Goal: Contribute content

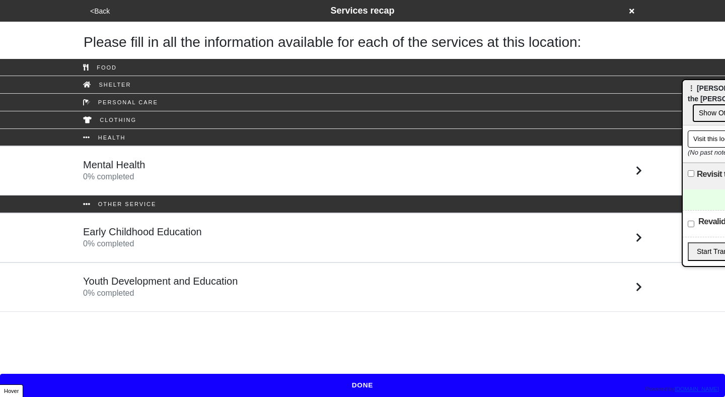
click at [95, 10] on button "<Back" at bounding box center [100, 12] width 26 height 12
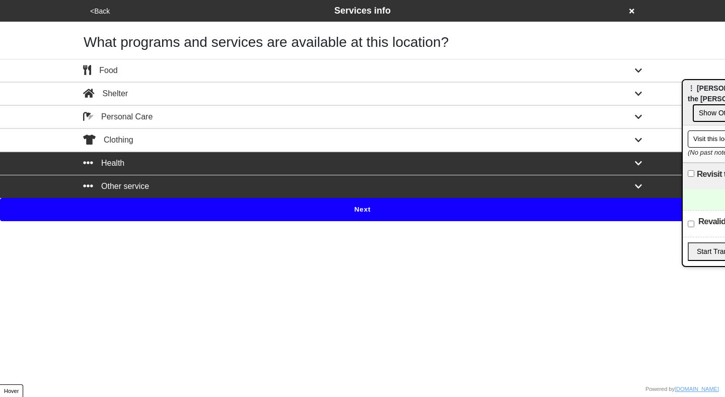
click at [630, 12] on icon at bounding box center [632, 11] width 5 height 7
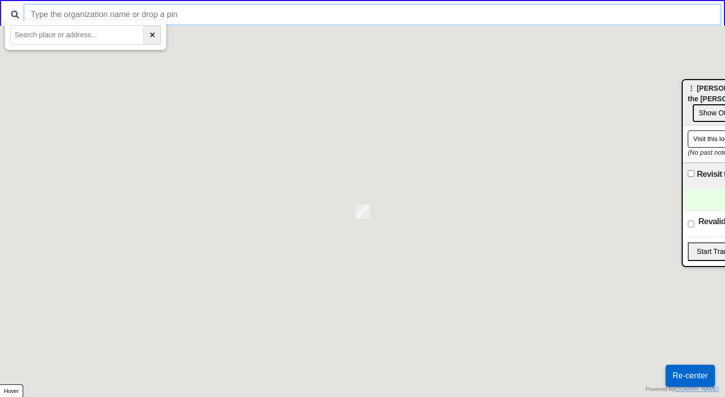
click at [319, 13] on input "text" at bounding box center [373, 14] width 696 height 19
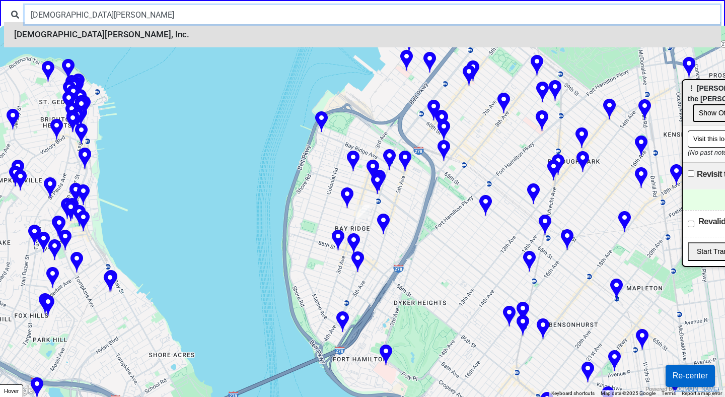
type input "[DEMOGRAPHIC_DATA][PERSON_NAME]"
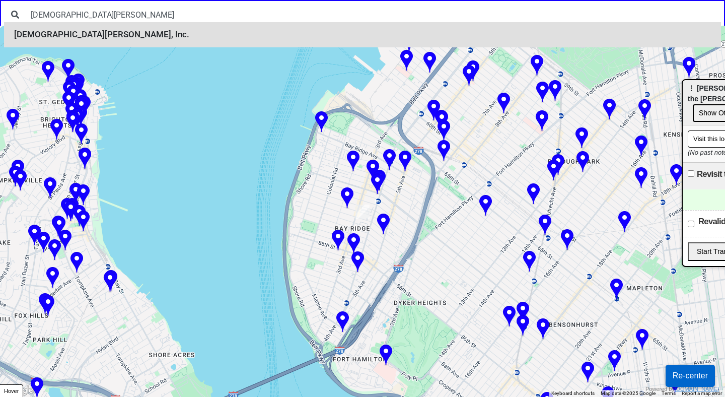
click at [309, 42] on li "[DEMOGRAPHIC_DATA][PERSON_NAME], Inc." at bounding box center [362, 34] width 717 height 25
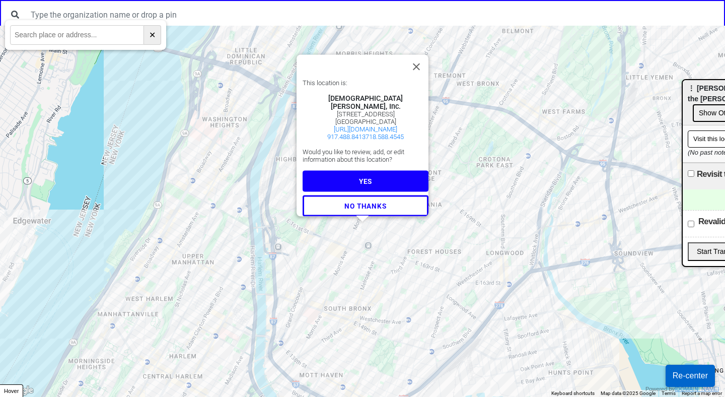
click at [369, 174] on button "YES" at bounding box center [366, 180] width 126 height 21
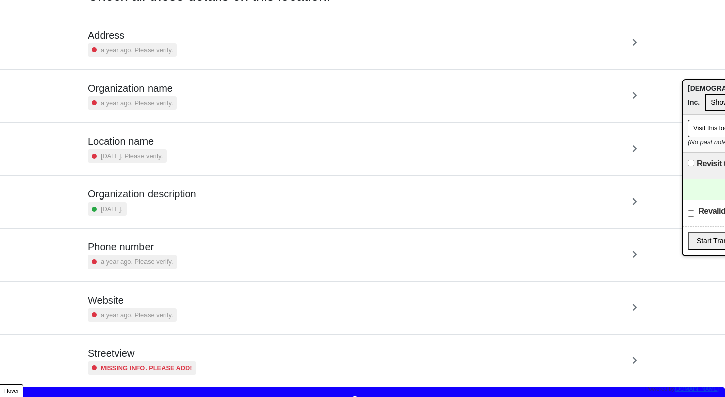
scroll to position [75, 0]
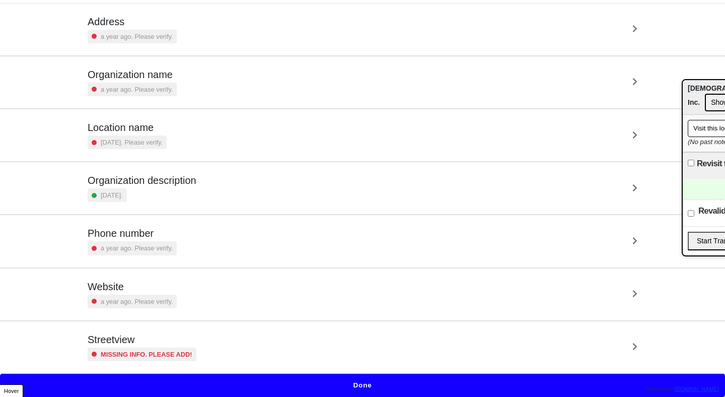
click at [373, 385] on button "Done" at bounding box center [362, 385] width 725 height 23
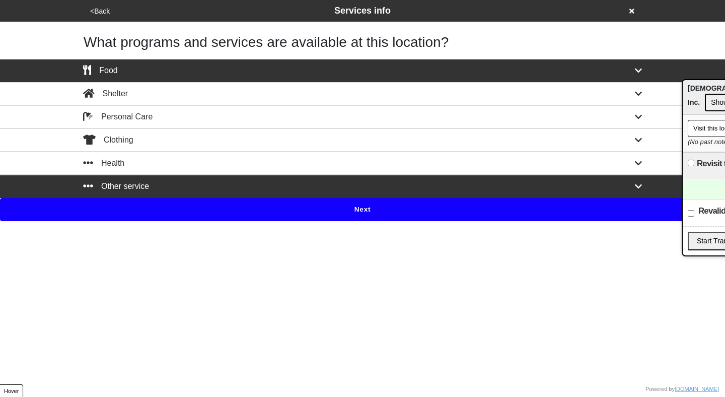
click at [360, 214] on button "Next" at bounding box center [362, 209] width 725 height 23
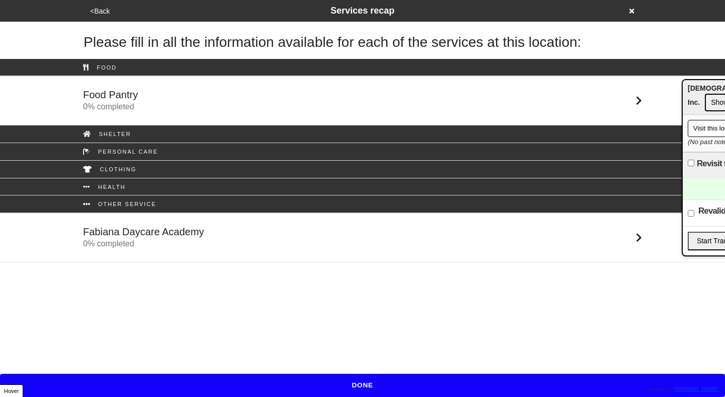
click at [374, 93] on div "Food Pantry 0 % completed" at bounding box center [363, 101] width 574 height 24
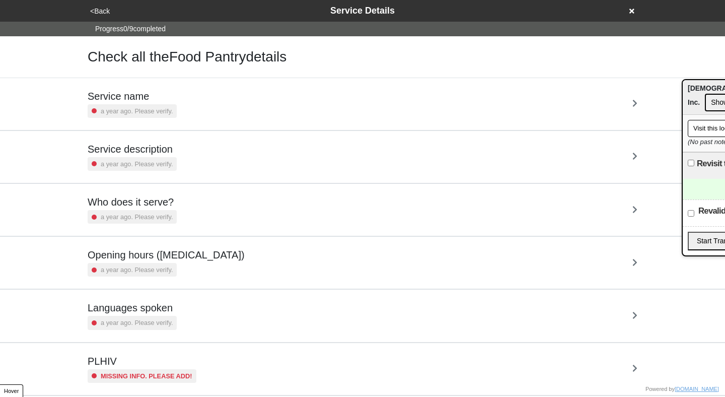
click at [382, 208] on div "Who does it serve? a year ago. Please verify." at bounding box center [363, 210] width 550 height 28
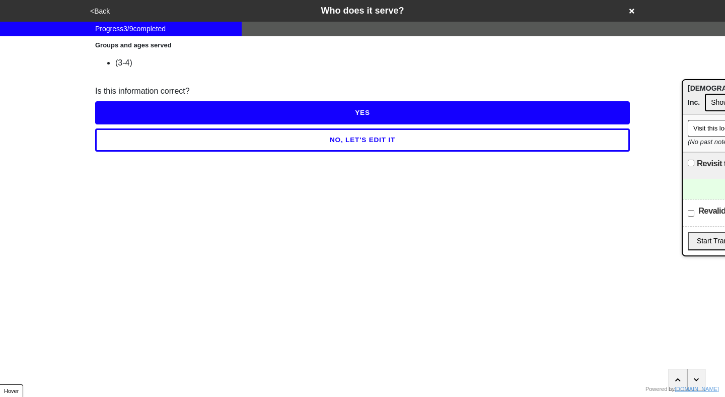
click at [376, 143] on button "NO, LET'S EDIT IT" at bounding box center [362, 139] width 535 height 23
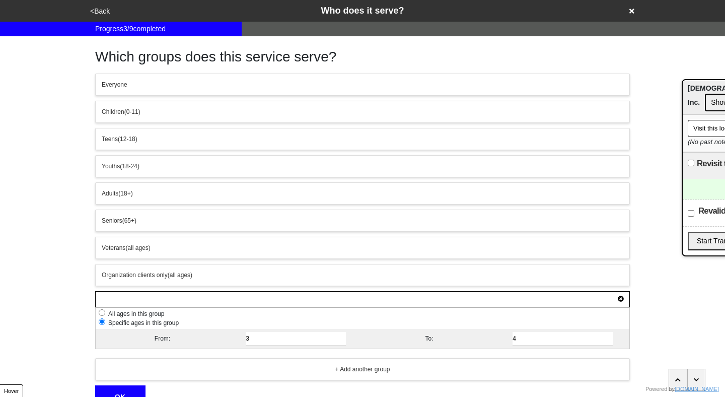
click at [299, 85] on div "Everyone" at bounding box center [363, 84] width 522 height 9
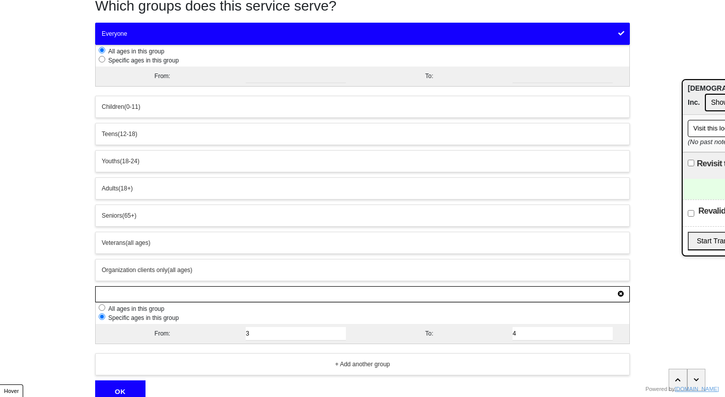
scroll to position [95, 0]
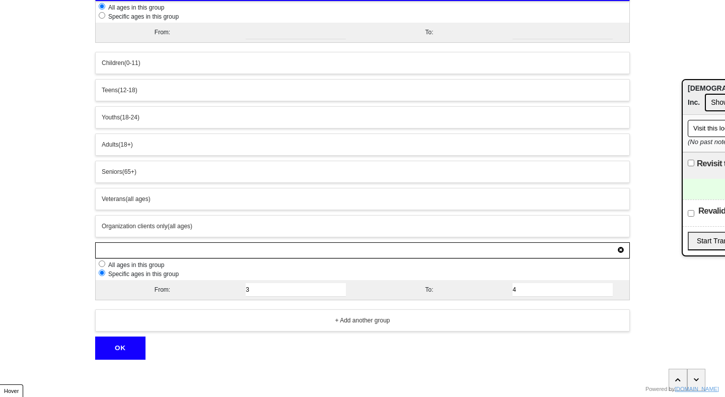
click at [622, 251] on icon at bounding box center [621, 250] width 6 height 6
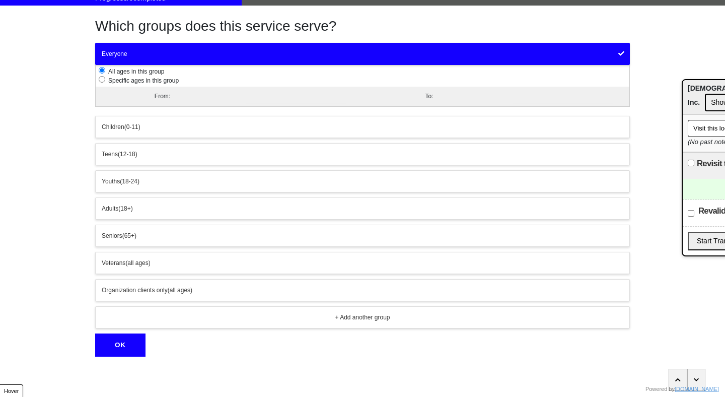
click at [129, 344] on button "OK" at bounding box center [120, 344] width 50 height 23
